Goal: Task Accomplishment & Management: Manage account settings

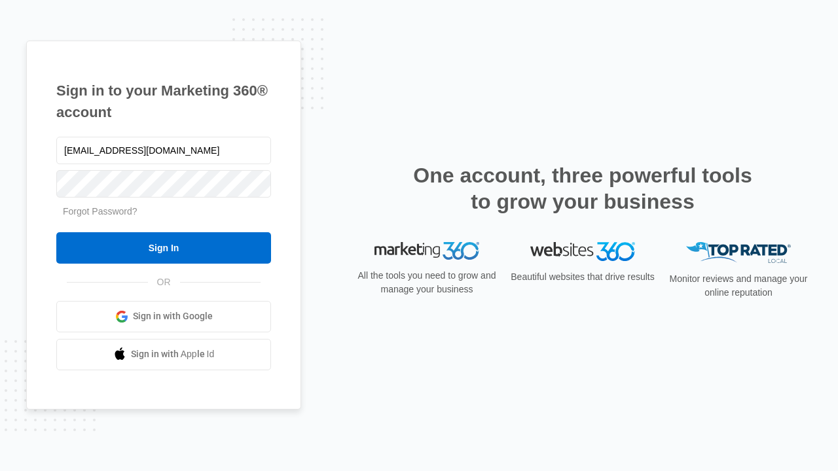
type input "dankie614@gmail.com"
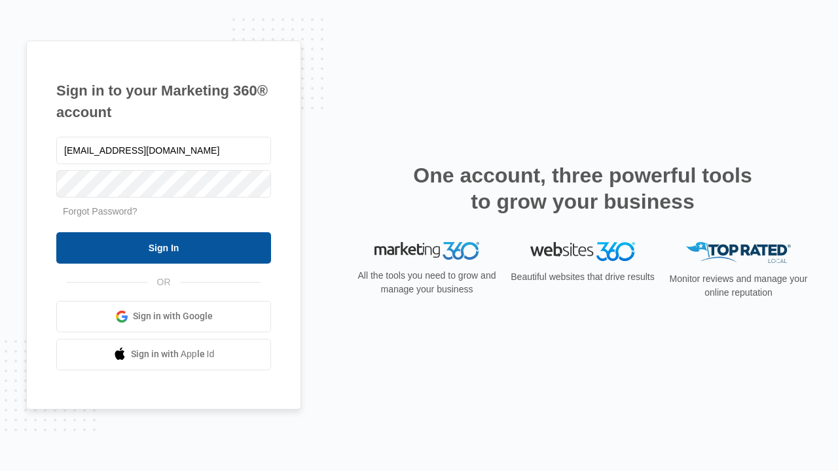
click at [164, 247] on input "Sign In" at bounding box center [163, 247] width 215 height 31
